Goal: Task Accomplishment & Management: Complete application form

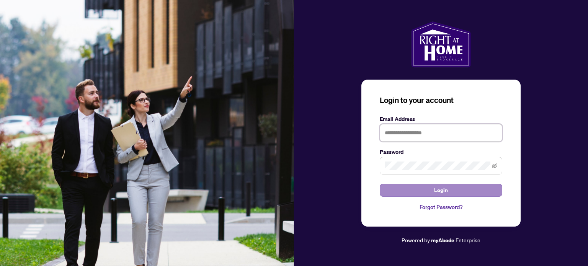
type input "**********"
click at [430, 187] on button "Login" at bounding box center [441, 190] width 122 height 13
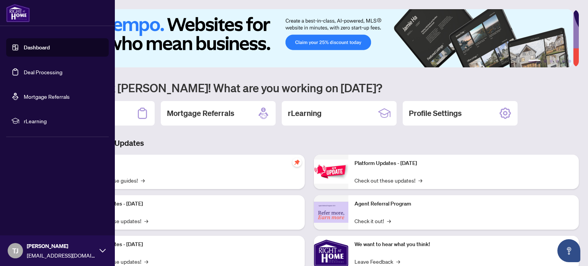
drag, startPoint x: 31, startPoint y: 70, endPoint x: 98, endPoint y: 81, distance: 68.2
click at [31, 70] on link "Deal Processing" at bounding box center [43, 71] width 39 height 7
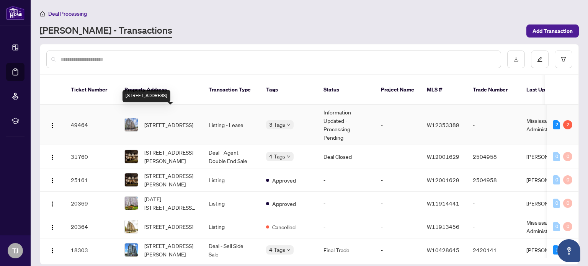
click at [176, 121] on span "[STREET_ADDRESS]" at bounding box center [168, 125] width 49 height 8
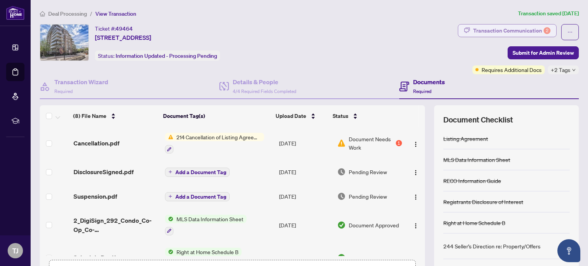
click at [498, 28] on div "Transaction Communication 2" at bounding box center [511, 30] width 77 height 12
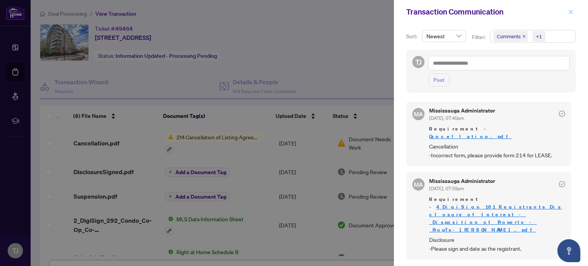
click at [569, 13] on icon "close" at bounding box center [570, 11] width 5 height 5
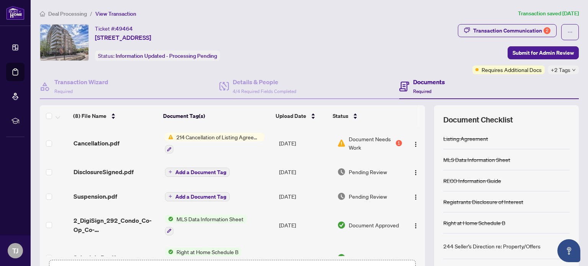
click at [214, 136] on span "214 Cancellation of Listing Agreement - Authority to Offer for Lease" at bounding box center [218, 137] width 91 height 8
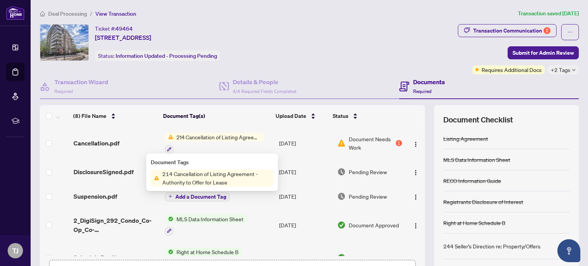
click at [355, 137] on span "Document Needs Work" at bounding box center [371, 143] width 45 height 17
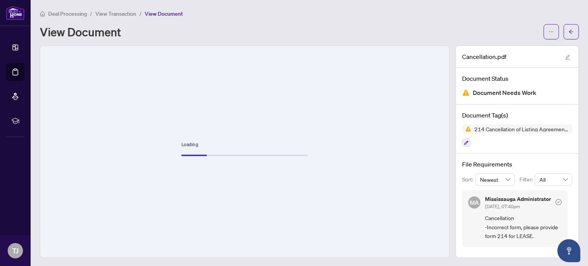
scroll to position [1, 0]
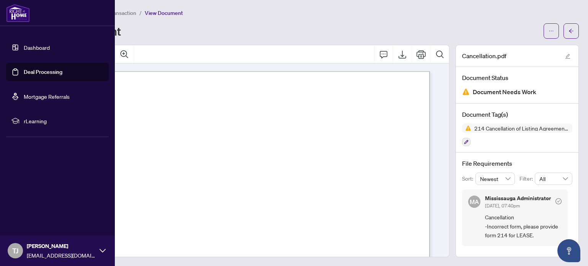
drag, startPoint x: 46, startPoint y: 74, endPoint x: 75, endPoint y: 69, distance: 29.1
click at [46, 74] on link "Deal Processing" at bounding box center [43, 71] width 39 height 7
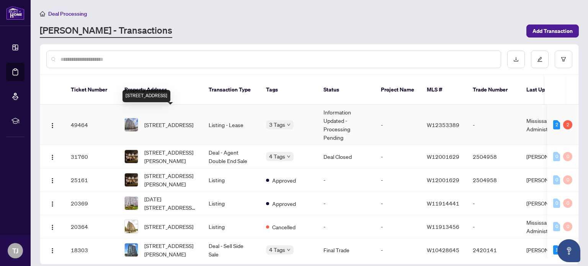
click at [169, 121] on span "[STREET_ADDRESS]" at bounding box center [168, 125] width 49 height 8
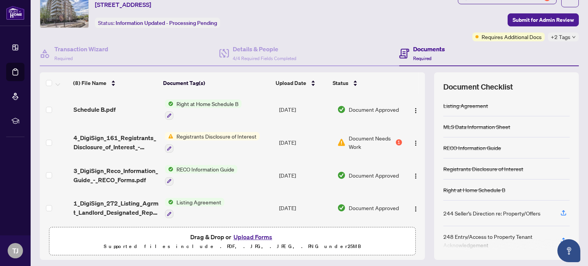
scroll to position [54, 0]
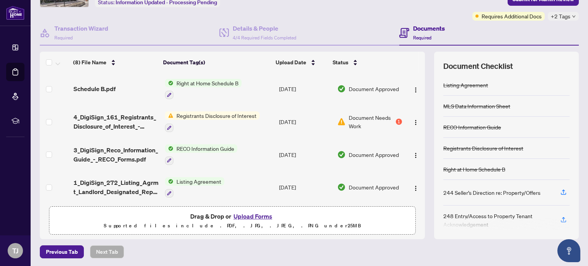
click at [248, 216] on button "Upload Forms" at bounding box center [252, 216] width 43 height 10
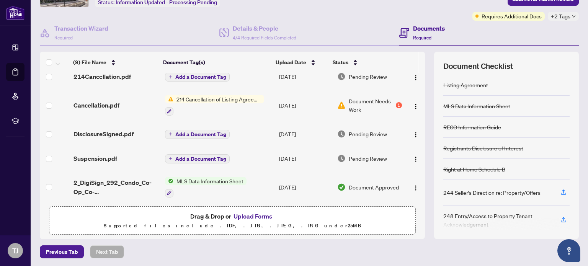
scroll to position [0, 0]
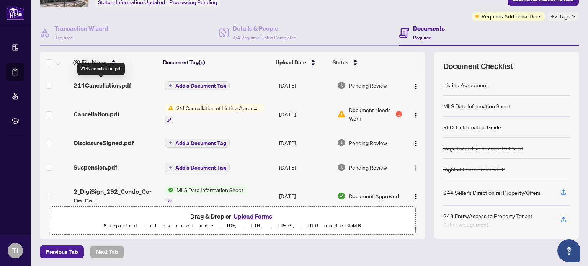
click at [111, 84] on span "214Cancellation.pdf" at bounding box center [101, 85] width 57 height 9
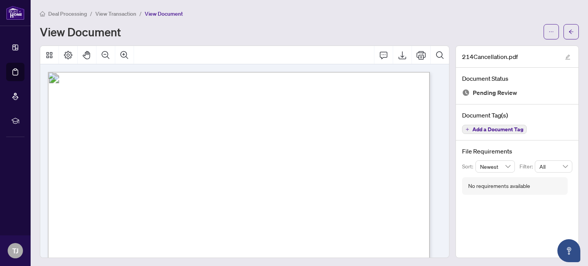
click at [119, 12] on span "View Transaction" at bounding box center [115, 13] width 41 height 7
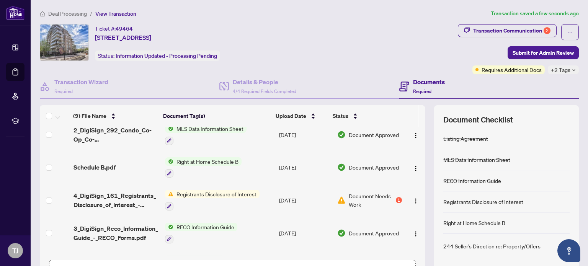
scroll to position [140, 0]
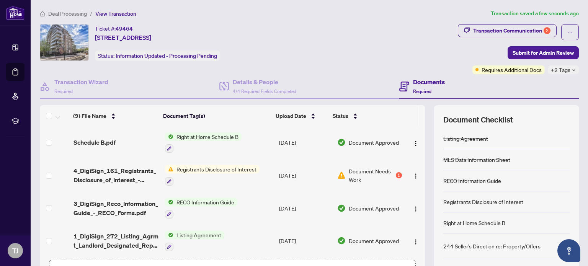
click at [340, 170] on div "Document Needs Work 1" at bounding box center [369, 175] width 64 height 17
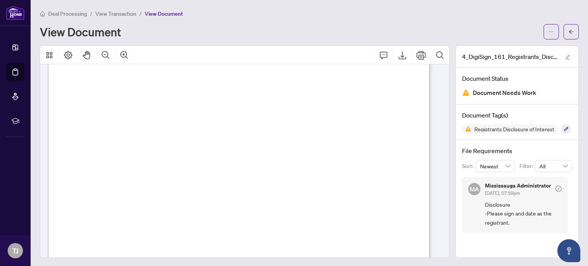
scroll to position [268, 0]
click at [121, 11] on span "View Transaction" at bounding box center [115, 13] width 41 height 7
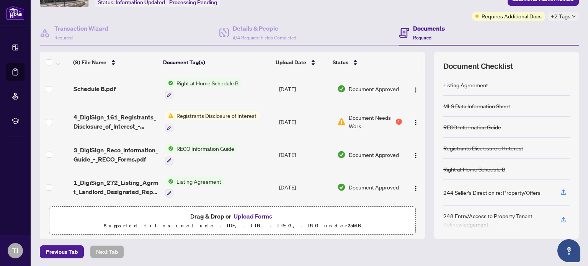
scroll to position [54, 0]
click at [241, 212] on button "Upload Forms" at bounding box center [252, 216] width 43 height 10
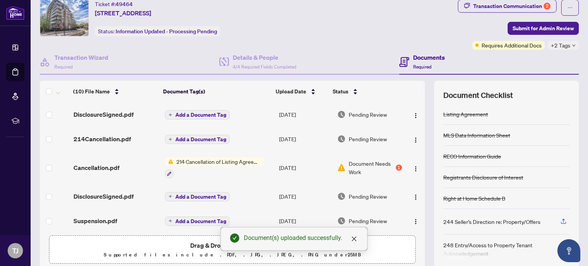
scroll to position [0, 0]
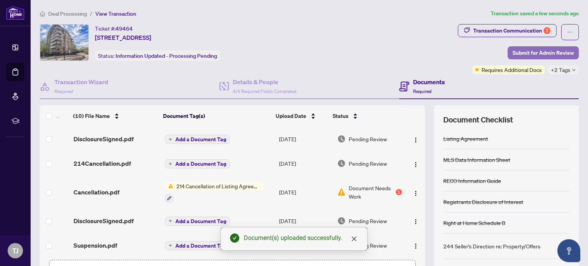
click at [541, 51] on span "Submit for Admin Review" at bounding box center [542, 53] width 61 height 12
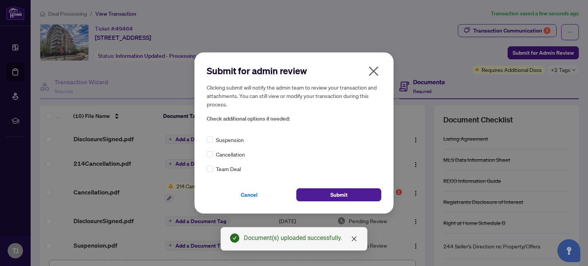
click at [233, 154] on span "Cancellation" at bounding box center [230, 154] width 29 height 8
drag, startPoint x: 334, startPoint y: 194, endPoint x: 347, endPoint y: 197, distance: 13.2
click at [334, 194] on span "Submit" at bounding box center [338, 195] width 17 height 12
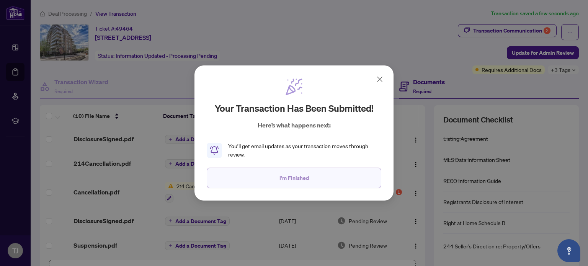
drag, startPoint x: 285, startPoint y: 173, endPoint x: 288, endPoint y: 190, distance: 16.8
click at [285, 174] on span "I'm Finished" at bounding box center [293, 178] width 29 height 12
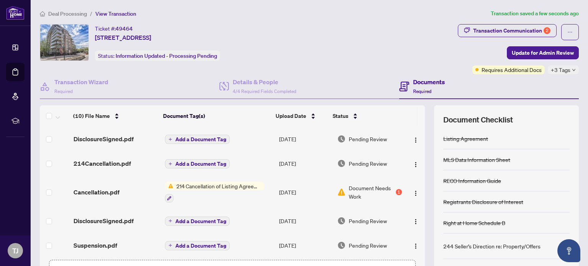
click at [65, 15] on span "Deal Processing" at bounding box center [67, 13] width 39 height 7
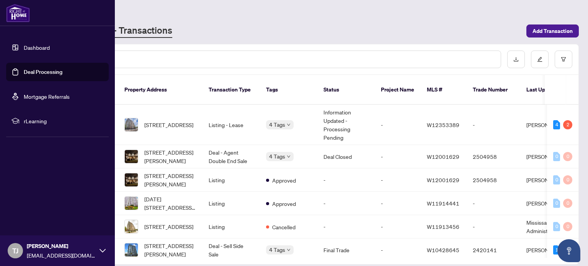
click at [36, 46] on link "Dashboard" at bounding box center [37, 47] width 26 height 7
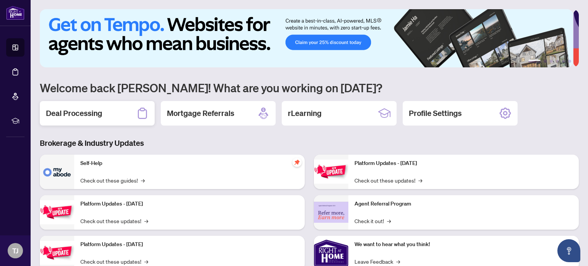
click at [87, 115] on h2 "Deal Processing" at bounding box center [74, 113] width 56 height 11
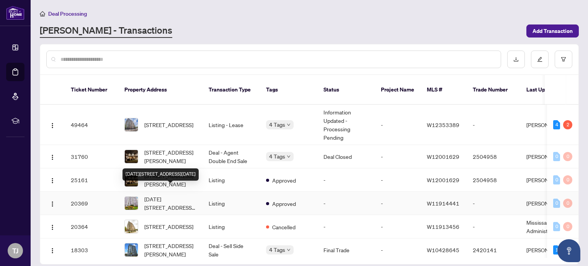
click at [164, 195] on span "[DATE][STREET_ADDRESS][DATE]" at bounding box center [170, 203] width 52 height 17
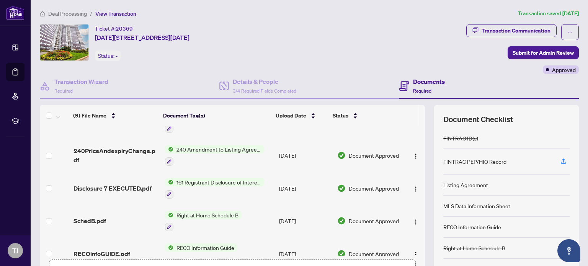
scroll to position [163, 0]
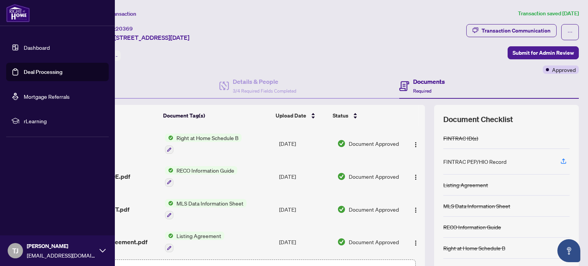
click at [24, 44] on link "Dashboard" at bounding box center [37, 47] width 26 height 7
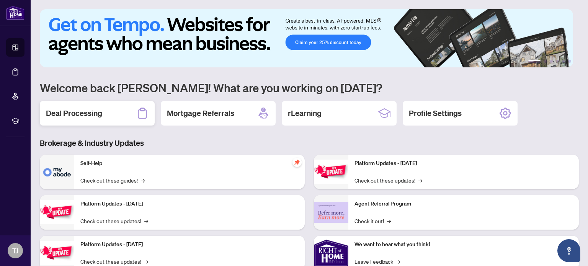
click at [85, 117] on h2 "Deal Processing" at bounding box center [74, 113] width 56 height 11
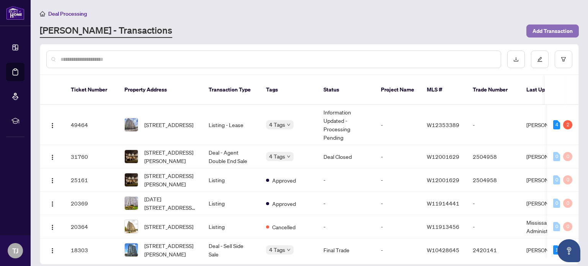
click at [539, 27] on span "Add Transaction" at bounding box center [552, 31] width 40 height 12
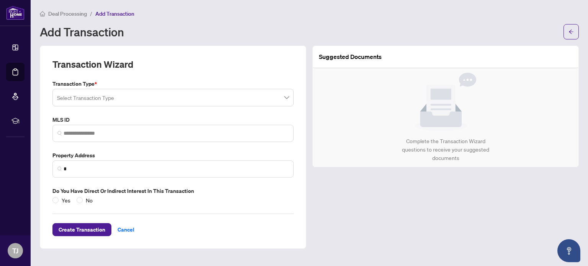
click at [112, 98] on input "search" at bounding box center [169, 98] width 225 height 17
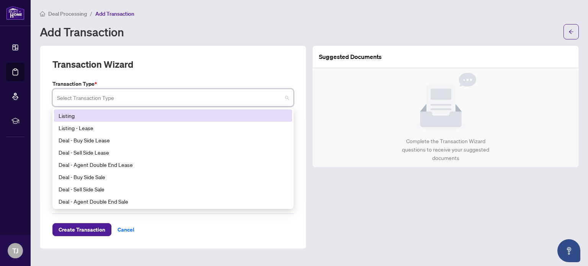
click at [80, 116] on div "Listing" at bounding box center [173, 115] width 229 height 8
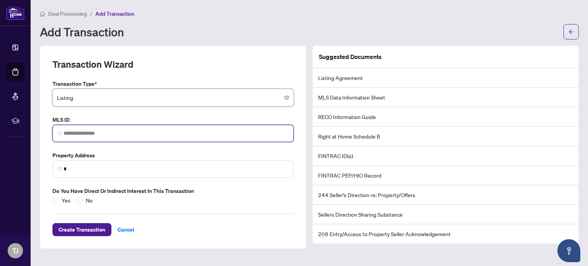
click at [88, 134] on input "search" at bounding box center [176, 133] width 225 height 8
paste input "*********"
type input "*********"
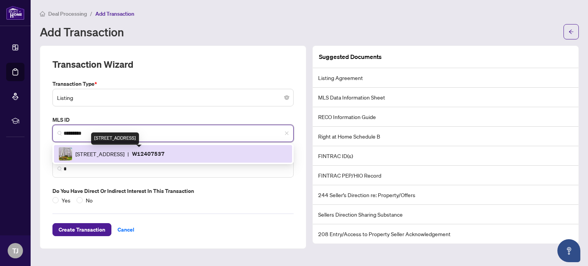
click at [124, 151] on span "[STREET_ADDRESS]" at bounding box center [99, 154] width 49 height 8
type input "**********"
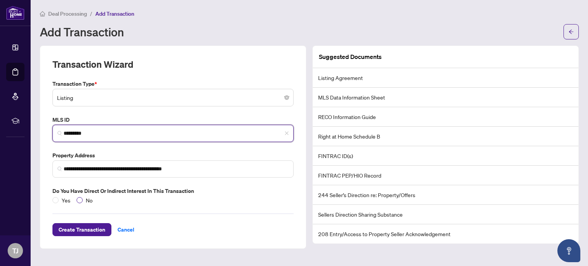
type input "*********"
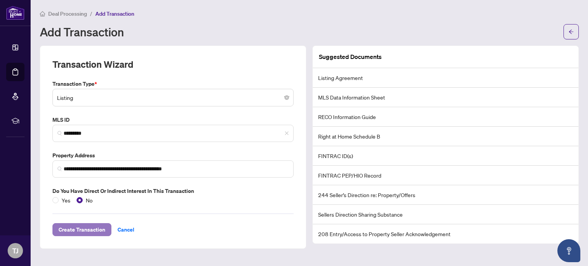
click at [82, 230] on span "Create Transaction" at bounding box center [82, 229] width 47 height 12
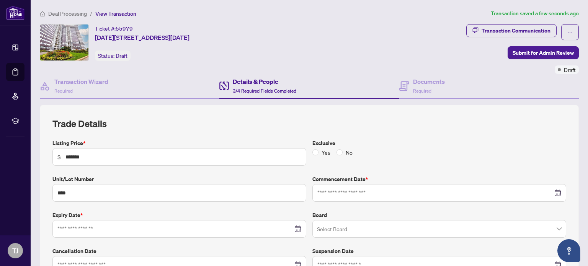
type input "**********"
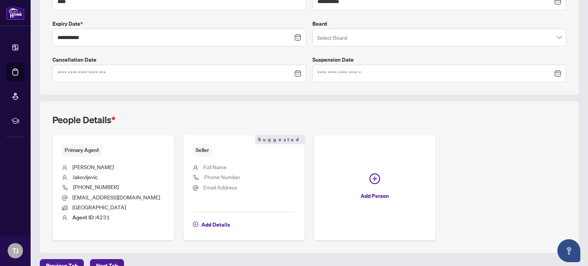
scroll to position [205, 0]
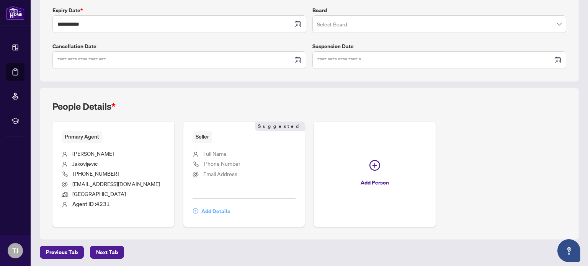
click at [215, 210] on span "Add Details" at bounding box center [215, 211] width 29 height 12
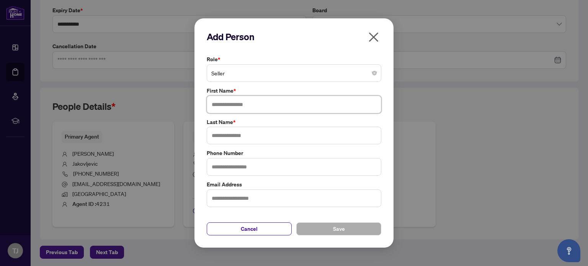
click at [238, 109] on input "text" at bounding box center [294, 105] width 174 height 18
type input "****"
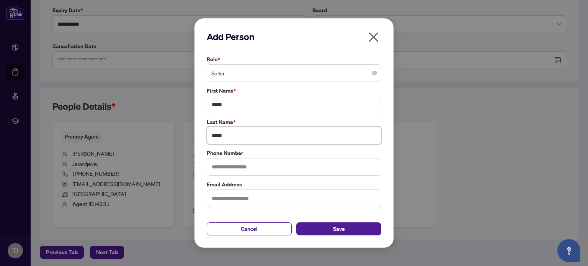
type input "*****"
click at [225, 197] on input "text" at bounding box center [294, 198] width 174 height 18
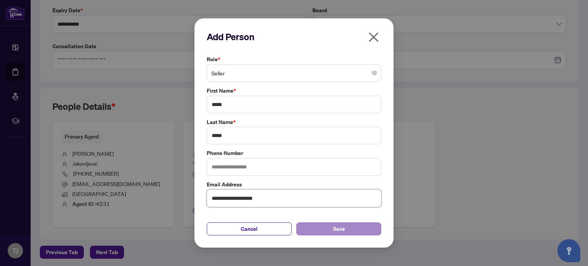
type input "**********"
click at [315, 226] on button "Save" at bounding box center [338, 228] width 85 height 13
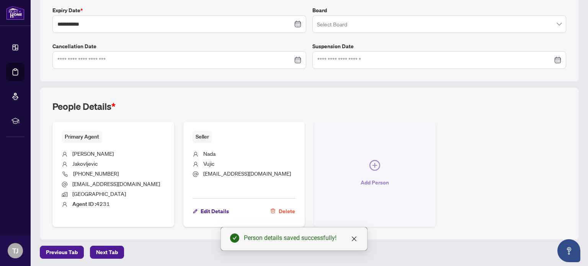
click at [372, 164] on icon "plus-circle" at bounding box center [374, 165] width 11 height 11
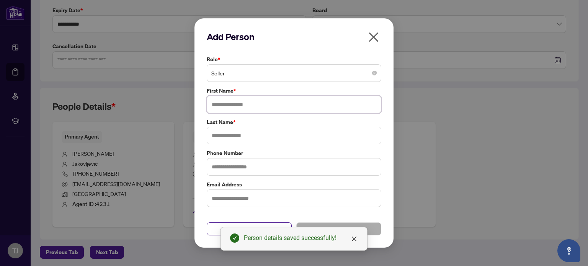
click at [250, 105] on input "text" at bounding box center [294, 105] width 174 height 18
type input "****"
type input "*****"
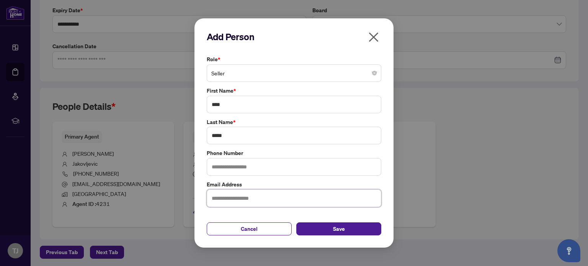
click at [216, 203] on input "text" at bounding box center [294, 198] width 174 height 18
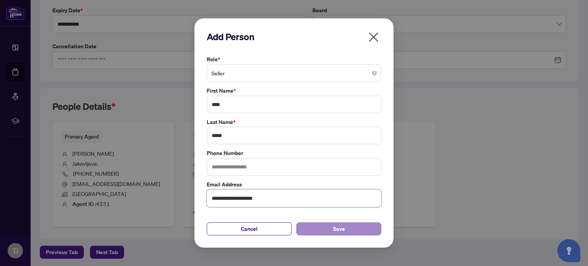
type input "**********"
click at [326, 228] on button "Save" at bounding box center [338, 228] width 85 height 13
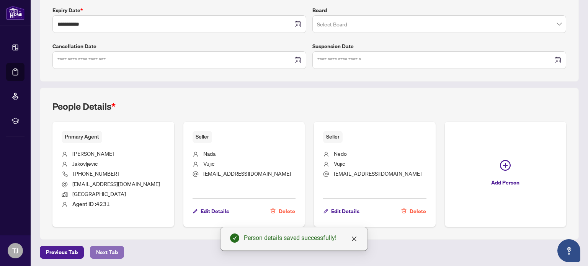
click at [105, 246] on span "Next Tab" at bounding box center [107, 252] width 22 height 12
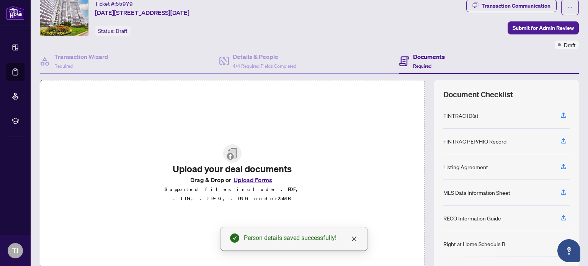
scroll to position [54, 0]
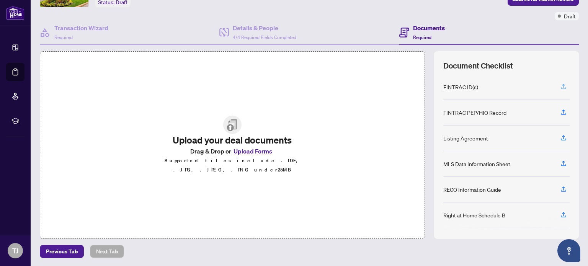
click at [562, 85] on icon "button" at bounding box center [563, 86] width 3 height 4
click at [243, 154] on button "Upload Forms" at bounding box center [252, 151] width 43 height 10
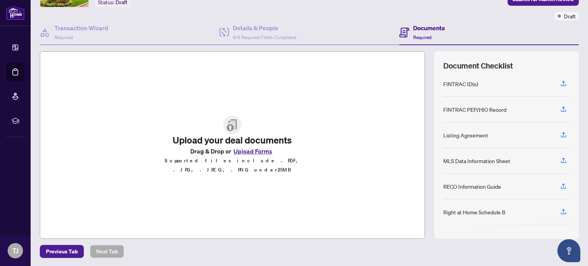
scroll to position [0, 0]
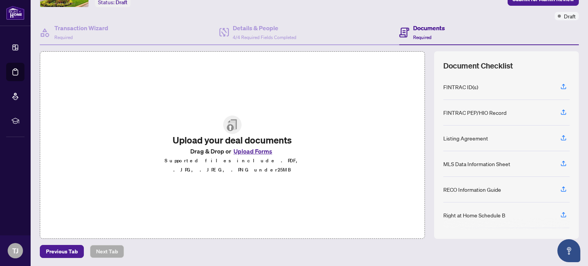
click at [255, 154] on button "Upload Forms" at bounding box center [252, 151] width 43 height 10
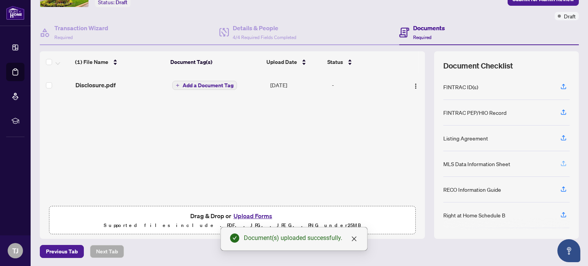
click at [560, 160] on icon "button" at bounding box center [563, 163] width 7 height 7
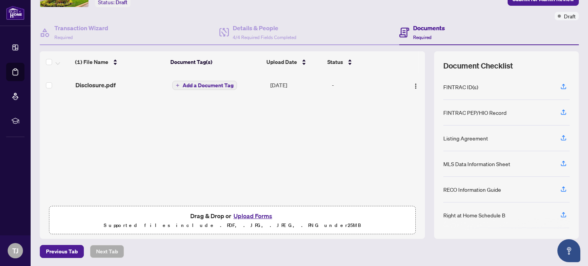
click at [246, 215] on button "Upload Forms" at bounding box center [252, 216] width 43 height 10
click at [560, 183] on span "button" at bounding box center [563, 189] width 7 height 12
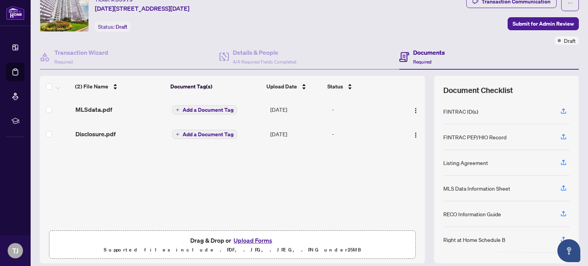
scroll to position [54, 0]
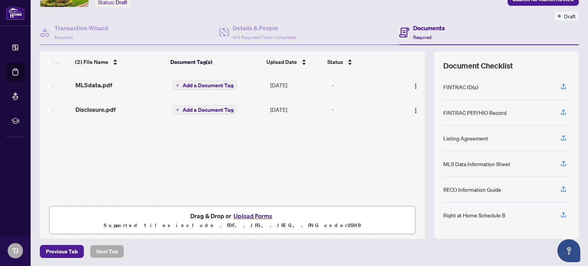
click at [251, 217] on button "Upload Forms" at bounding box center [252, 216] width 43 height 10
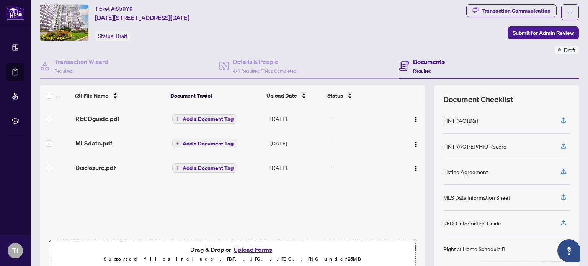
scroll to position [0, 0]
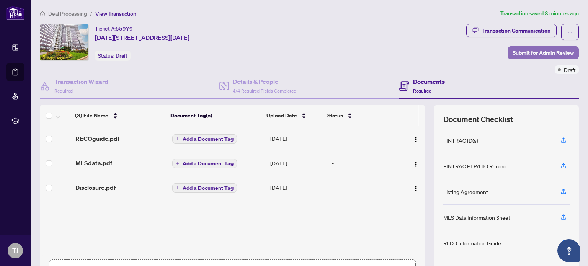
click at [517, 51] on span "Submit for Admin Review" at bounding box center [542, 53] width 61 height 12
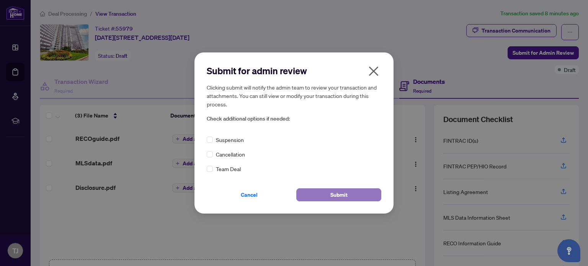
click at [321, 198] on button "Submit" at bounding box center [338, 194] width 85 height 13
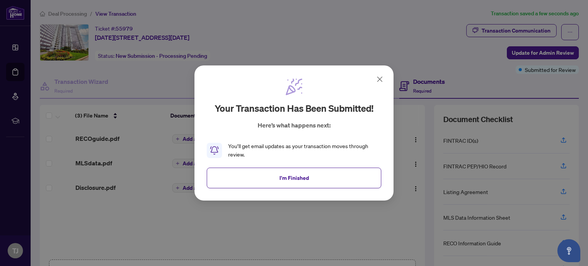
drag, startPoint x: 286, startPoint y: 180, endPoint x: 259, endPoint y: 60, distance: 122.9
click at [287, 179] on span "I'm Finished" at bounding box center [293, 178] width 29 height 12
